Goal: Transaction & Acquisition: Purchase product/service

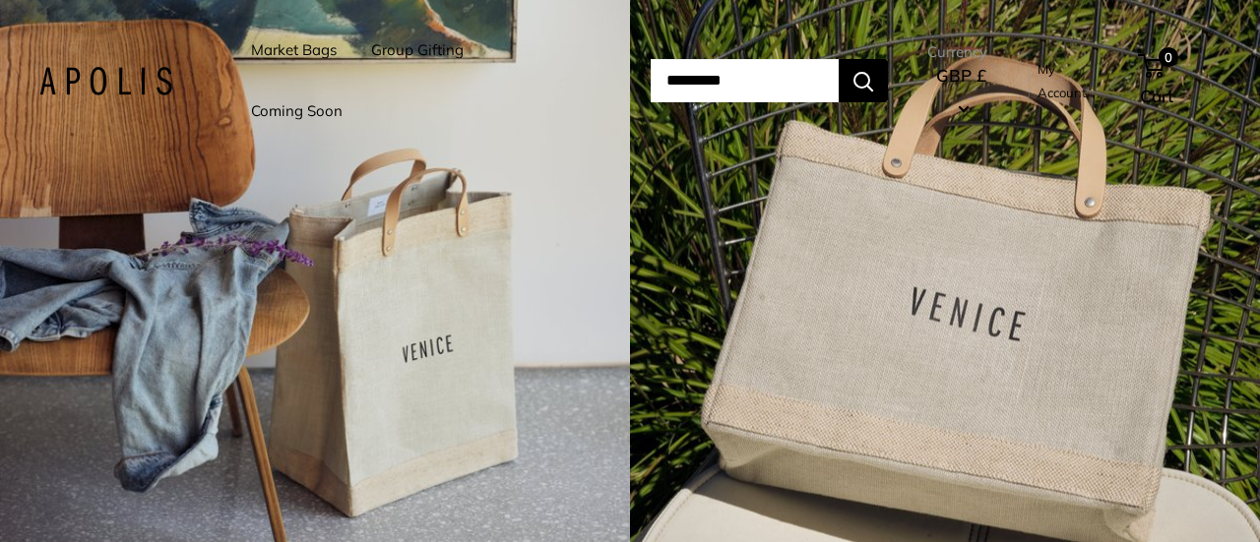
click at [297, 58] on link "Market Bags" at bounding box center [294, 50] width 86 height 28
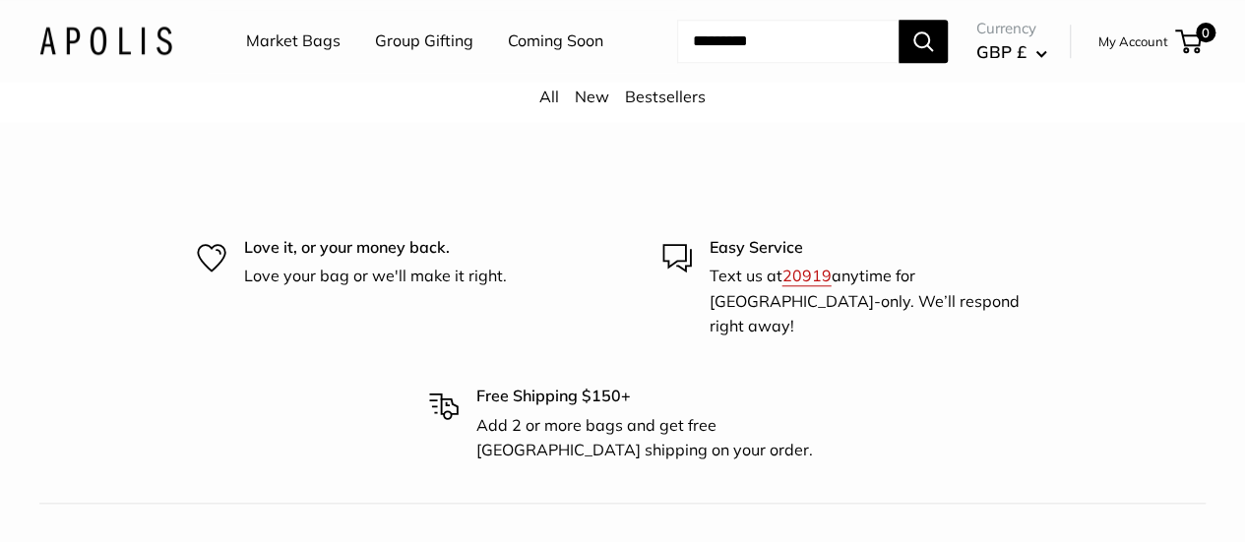
scroll to position [4626, 0]
